Goal: Communication & Community: Participate in discussion

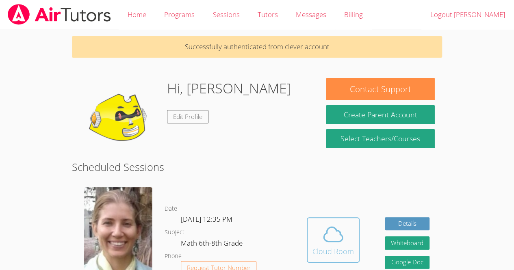
click at [335, 248] on div "Cloud Room" at bounding box center [332, 251] width 41 height 11
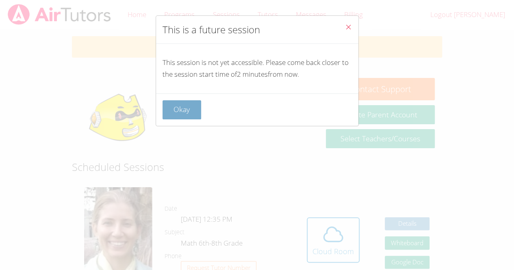
click at [185, 110] on button "Okay" at bounding box center [181, 109] width 39 height 19
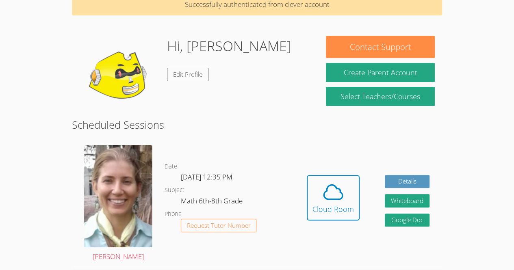
scroll to position [40, 0]
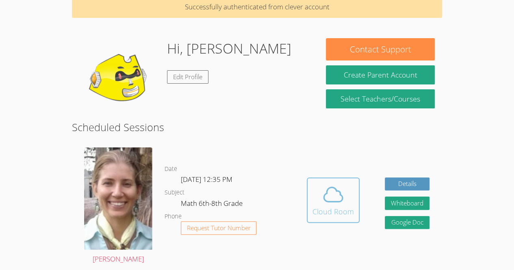
click at [324, 199] on icon at bounding box center [333, 194] width 19 height 14
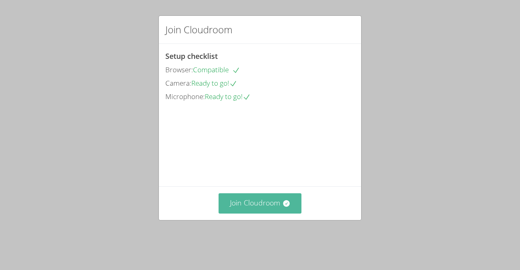
click at [263, 213] on button "Join Cloudroom" at bounding box center [259, 203] width 83 height 20
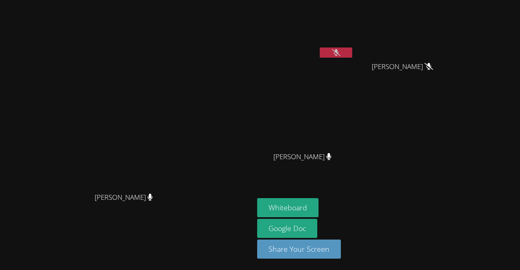
click at [340, 52] on icon at bounding box center [336, 52] width 9 height 7
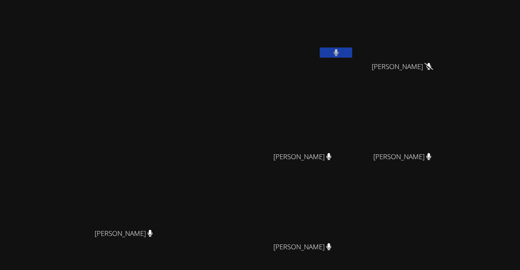
click at [453, 205] on div "[PERSON_NAME] [PERSON_NAME] [PERSON_NAME] [PERSON_NAME] [PERSON_NAME] [PERSON_N…" at bounding box center [355, 136] width 196 height 267
click at [184, 85] on video at bounding box center [127, 154] width 122 height 139
click at [188, 86] on video at bounding box center [127, 154] width 122 height 139
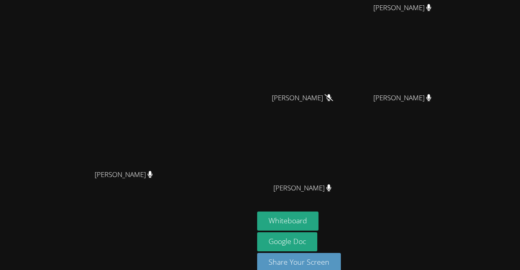
scroll to position [71, 0]
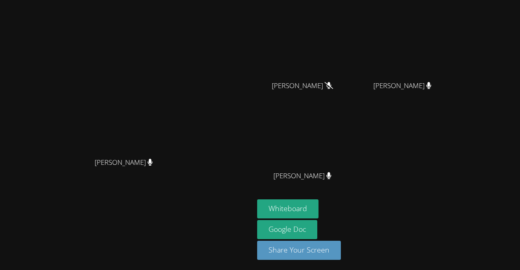
click at [66, 128] on video at bounding box center [127, 83] width 122 height 139
click at [318, 209] on button "Whiteboard" at bounding box center [287, 208] width 61 height 19
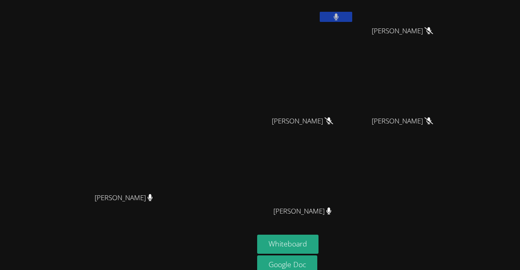
scroll to position [0, 0]
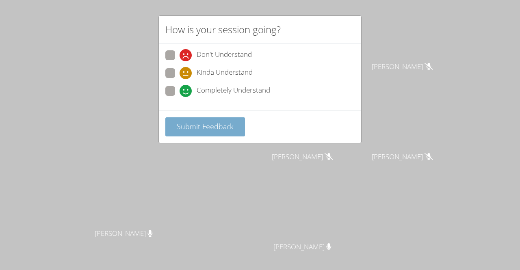
click at [221, 121] on span "Submit Feedback" at bounding box center [205, 126] width 57 height 10
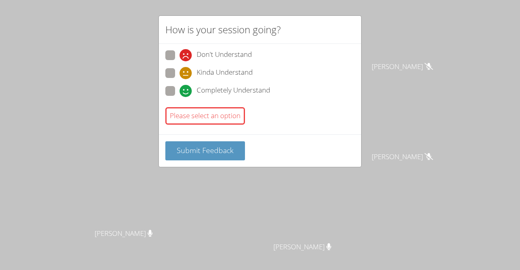
click at [179, 97] on span at bounding box center [179, 97] width 0 height 0
click at [179, 89] on input "Completely Understand" at bounding box center [182, 89] width 7 height 7
radio input "true"
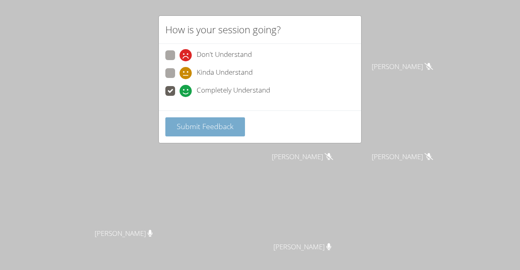
click at [199, 126] on span "Submit Feedback" at bounding box center [205, 126] width 57 height 10
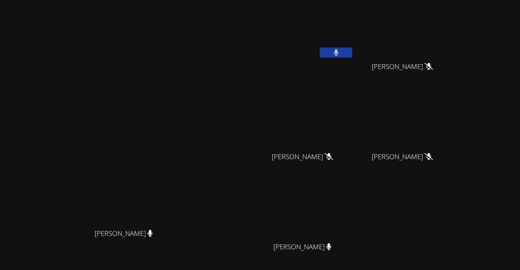
click at [352, 49] on button at bounding box center [336, 53] width 32 height 10
click at [340, 49] on icon at bounding box center [336, 52] width 9 height 7
